Goal: Task Accomplishment & Management: Manage account settings

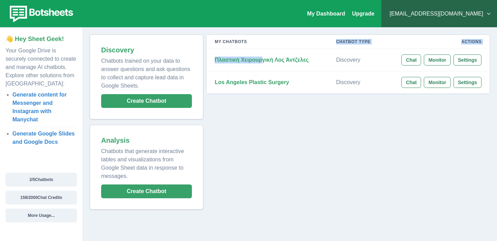
drag, startPoint x: 262, startPoint y: 62, endPoint x: 265, endPoint y: 47, distance: 15.0
click at [265, 48] on table "My Chatbots Chatbot Type Actions Πλαστική Χειρουργική Λος Άντζελες Discovery Ch…" at bounding box center [347, 64] width 283 height 59
click at [273, 64] on td "Πλαστική Χειρουργική Λος Άντζελες" at bounding box center [267, 60] width 122 height 22
click at [280, 59] on strong "Πλαστική Χειρουργική Λος Άντζελες" at bounding box center [262, 60] width 94 height 6
click at [259, 85] on strong "Los Angeles Plastic Surgery" at bounding box center [252, 82] width 74 height 6
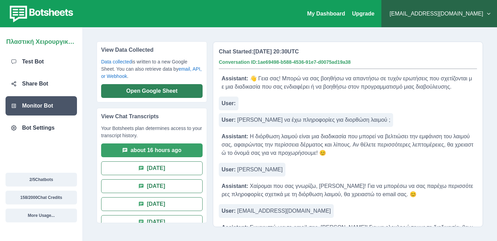
click at [167, 94] on button "Open Google Sheet" at bounding box center [152, 91] width 102 height 14
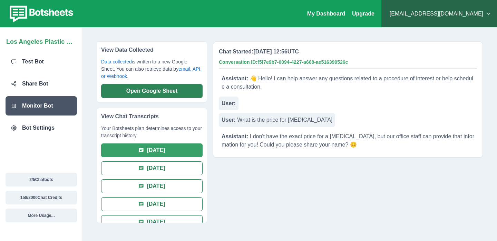
click at [167, 95] on button "Open Google Sheet" at bounding box center [152, 91] width 102 height 14
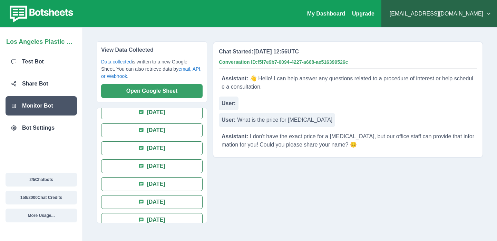
scroll to position [423, 0]
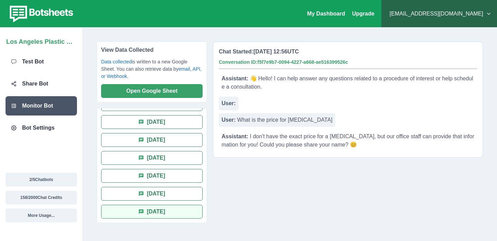
click at [152, 207] on button "30 days ago" at bounding box center [152, 212] width 102 height 14
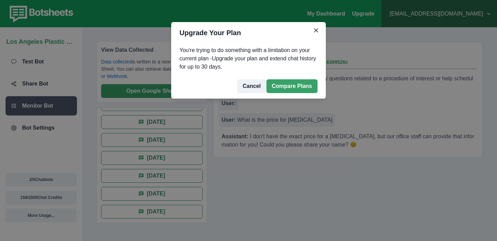
click at [255, 88] on button "Cancel" at bounding box center [251, 86] width 29 height 14
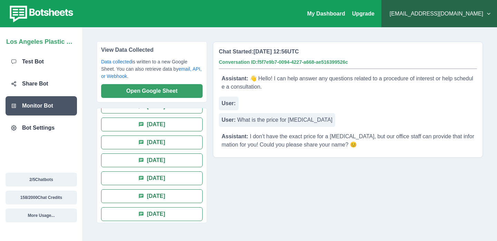
scroll to position [0, 0]
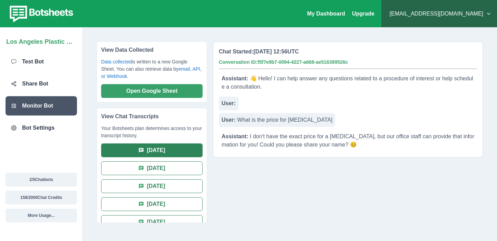
click at [141, 155] on button "2 days ago" at bounding box center [152, 151] width 102 height 14
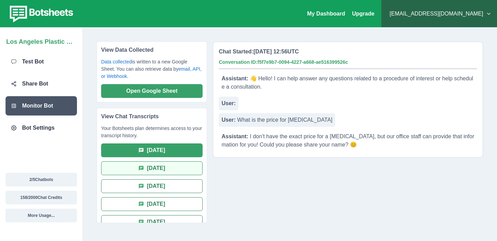
click at [137, 164] on button "3 days ago" at bounding box center [152, 169] width 102 height 14
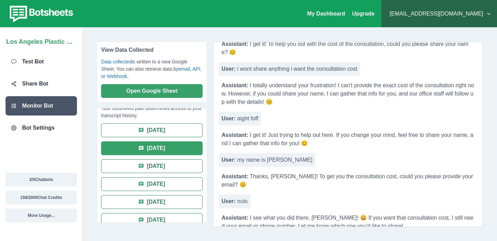
scroll to position [179, 0]
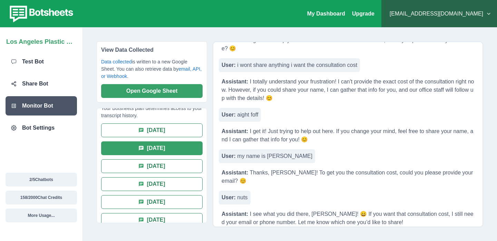
click at [333, 208] on p "Assistant: I see what you did there, Deez! 😄 If you want that consultation cost…" at bounding box center [348, 219] width 258 height 22
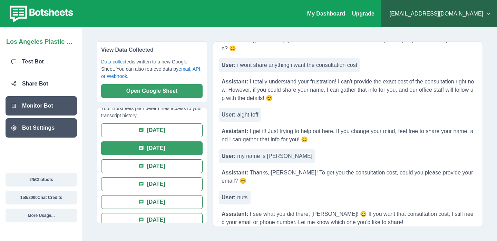
click at [41, 125] on p "Bot Settings" at bounding box center [38, 128] width 32 height 8
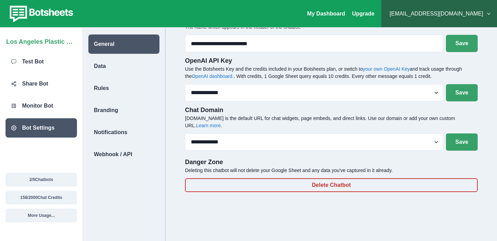
scroll to position [28, 0]
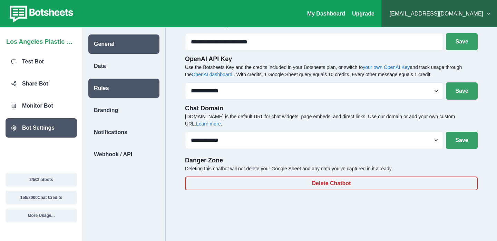
click at [112, 92] on div "Rules" at bounding box center [123, 88] width 71 height 19
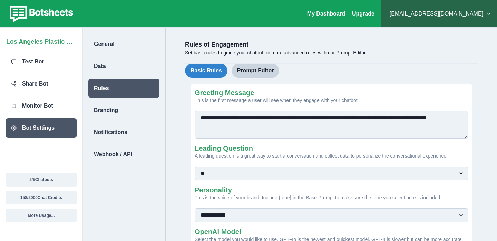
click at [236, 220] on select "**********" at bounding box center [331, 216] width 273 height 14
